Goal: Transaction & Acquisition: Purchase product/service

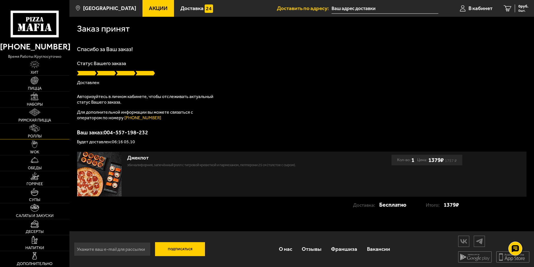
click at [50, 131] on link "Роллы" at bounding box center [34, 131] width 69 height 16
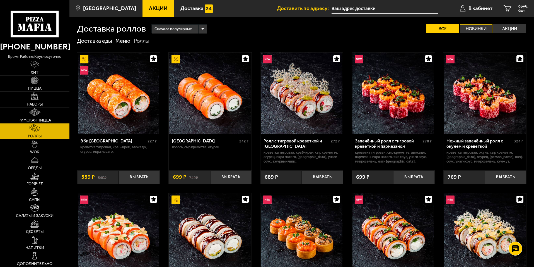
click at [476, 32] on label "Новинки" at bounding box center [476, 28] width 33 height 9
click at [0, 0] on input "Новинки" at bounding box center [0, 0] width 0 height 0
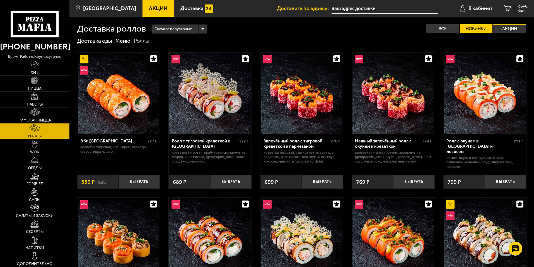
click at [499, 28] on label "Акции" at bounding box center [509, 28] width 33 height 9
click at [0, 0] on input "Акции" at bounding box center [0, 0] width 0 height 0
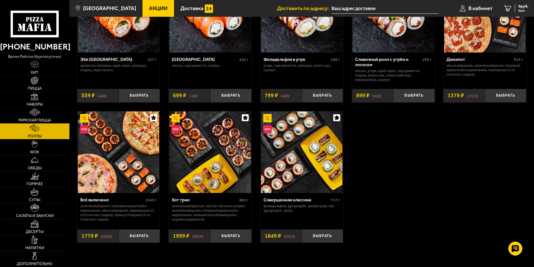
scroll to position [84, 0]
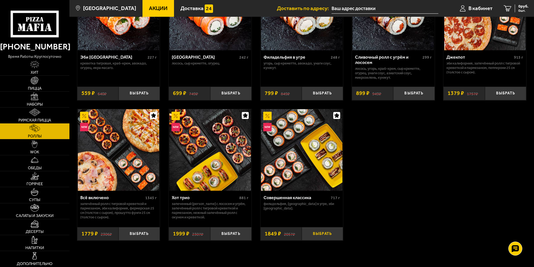
click at [326, 234] on button "Выбрать" at bounding box center [322, 234] width 41 height 14
click at [513, 8] on span "1849 руб." at bounding box center [520, 6] width 17 height 4
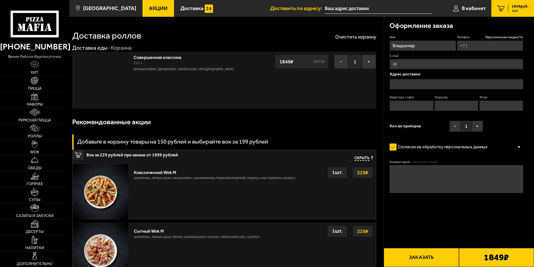
type input "[PHONE_NUMBER]"
type input "[STREET_ADDRESS]"
type input "29"
type input "2"
type input "3"
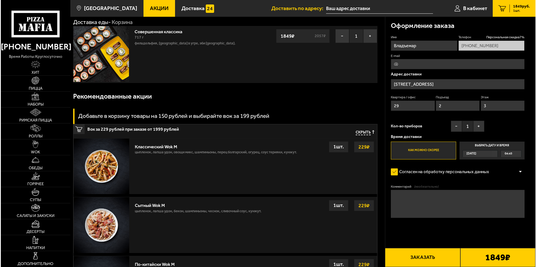
scroll to position [28, 0]
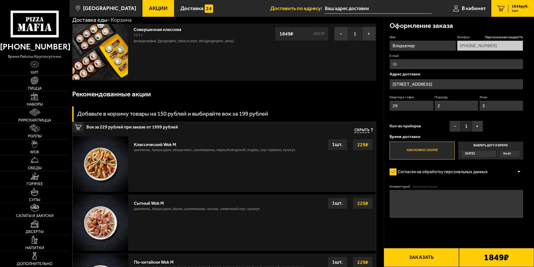
click at [419, 200] on textarea "Комментарий (необязательно)" at bounding box center [457, 204] width 134 height 28
click at [418, 150] on label "Как можно скорее" at bounding box center [422, 150] width 65 height 18
click at [0, 0] on input "Как можно скорее" at bounding box center [0, 0] width 0 height 0
click at [418, 199] on textarea "Комментарий (необязательно)" at bounding box center [457, 204] width 134 height 28
click at [420, 207] on textarea "Комментарий (необязательно)" at bounding box center [457, 204] width 134 height 28
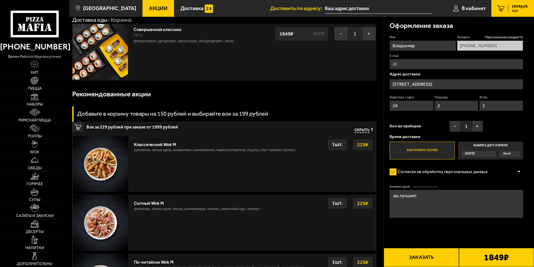
type textarea "вы лучшие!"
click at [429, 257] on button "Заказать" at bounding box center [421, 257] width 75 height 19
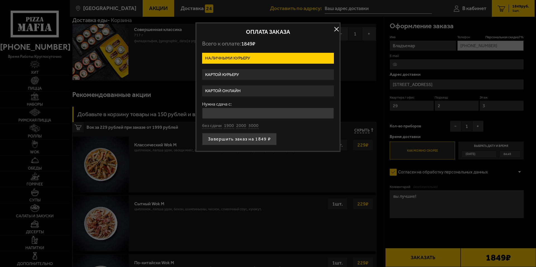
click at [266, 73] on label "Картой курьеру" at bounding box center [268, 74] width 132 height 11
click at [0, 0] on input "Картой курьеру" at bounding box center [0, 0] width 0 height 0
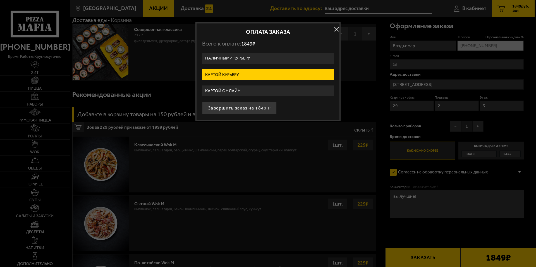
click at [248, 105] on button "Завершить заказ на 1849 ₽" at bounding box center [239, 108] width 75 height 12
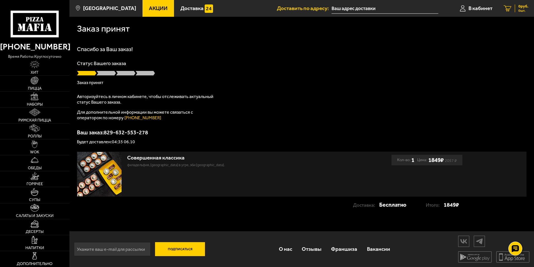
click at [506, 5] on icon at bounding box center [508, 8] width 8 height 6
